Goal: Information Seeking & Learning: Understand process/instructions

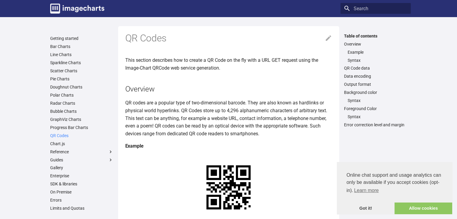
click at [57, 136] on link "QR Codes" at bounding box center [81, 135] width 63 height 5
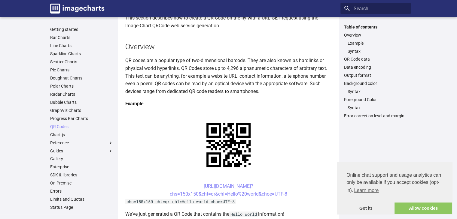
scroll to position [30, 0]
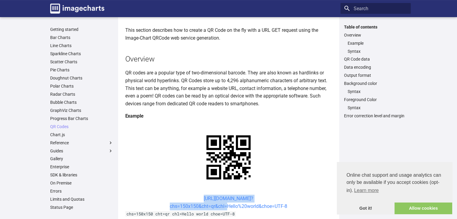
drag, startPoint x: 192, startPoint y: 142, endPoint x: 225, endPoint y: 152, distance: 34.0
click at [225, 195] on center "[URL][DOMAIN_NAME]? chs=150x150&cht=qr&chl=Hello%20world&choe=UTF-8" at bounding box center [228, 202] width 207 height 15
copy link "[URL][DOMAIN_NAME]? chs=150x150&cht=qr&chl"
click at [245, 196] on link "[URL][DOMAIN_NAME]? chs=150x150&cht=qr&chl=Hello%20world&choe=UTF-8" at bounding box center [229, 203] width 118 height 14
click at [225, 196] on link "[URL][DOMAIN_NAME]? chs=150x150&cht=qr&chl=Hello%20world&choe=UTF-8" at bounding box center [229, 203] width 118 height 14
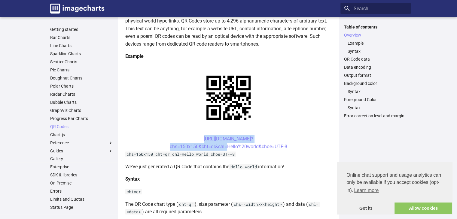
scroll to position [90, 0]
drag, startPoint x: 190, startPoint y: 180, endPoint x: 209, endPoint y: 189, distance: 20.9
copy link "[URL][DOMAIN_NAME]? chs=200x200&cht=qr&chl="
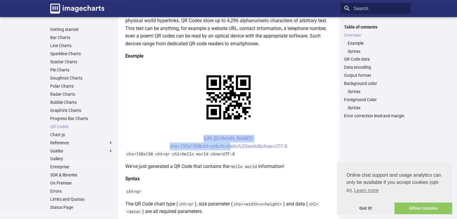
drag, startPoint x: 190, startPoint y: 81, endPoint x: 227, endPoint y: 92, distance: 38.5
click at [227, 135] on center "[URL][DOMAIN_NAME]? chs=150x150&cht=qr&chl=Hello%20world&choe=UTF-8" at bounding box center [228, 142] width 207 height 15
copy link "[URL][DOMAIN_NAME]? chs=150x150&cht=qr&chl="
